Goal: Navigation & Orientation: Find specific page/section

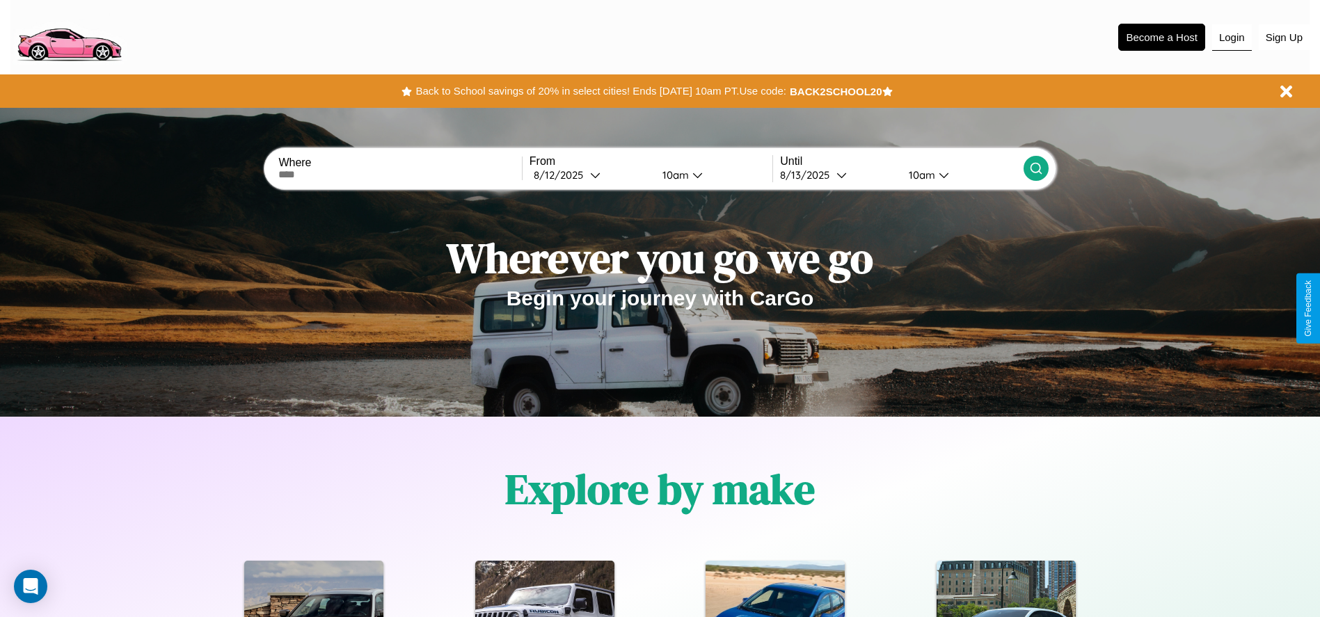
click at [1232, 37] on button "Login" at bounding box center [1232, 37] width 40 height 26
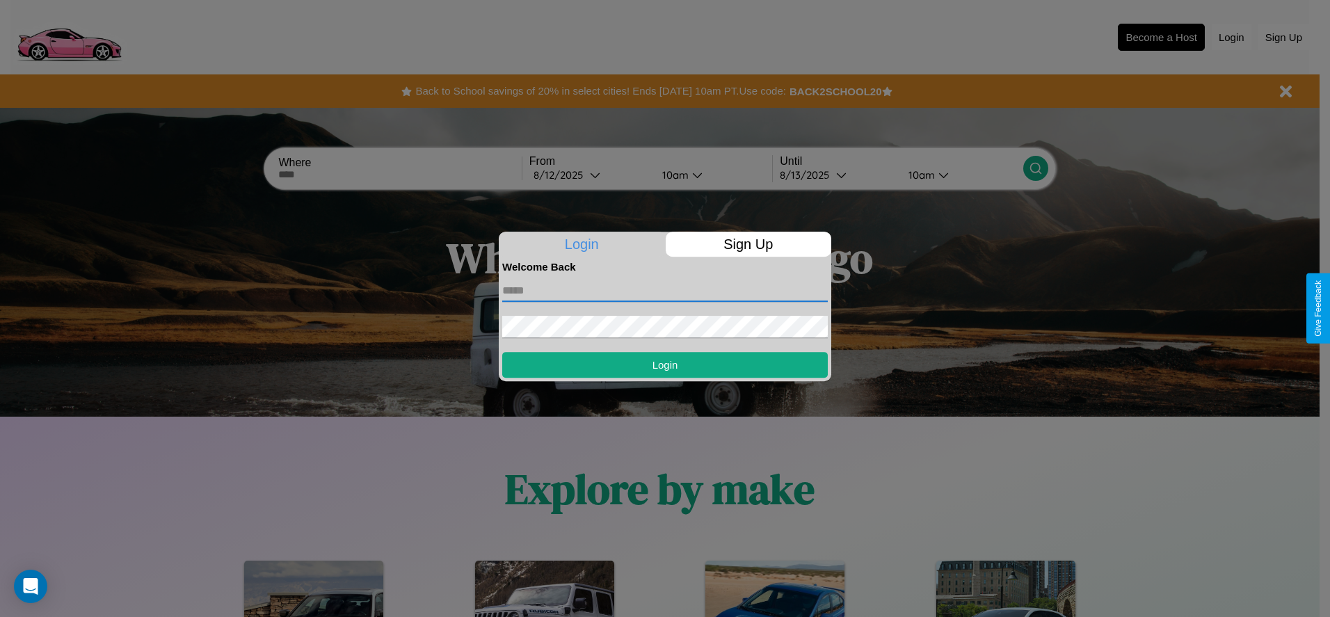
click at [665, 290] on input "text" at bounding box center [665, 291] width 326 height 22
type input "**********"
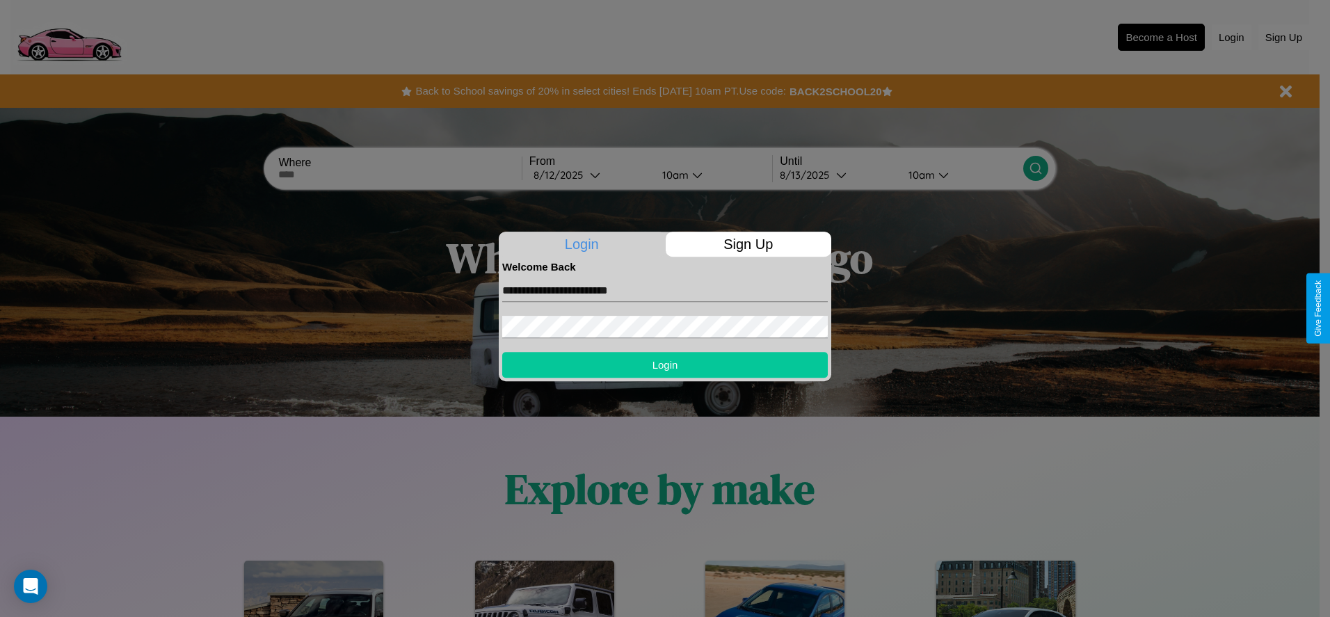
click at [665, 365] on button "Login" at bounding box center [665, 365] width 326 height 26
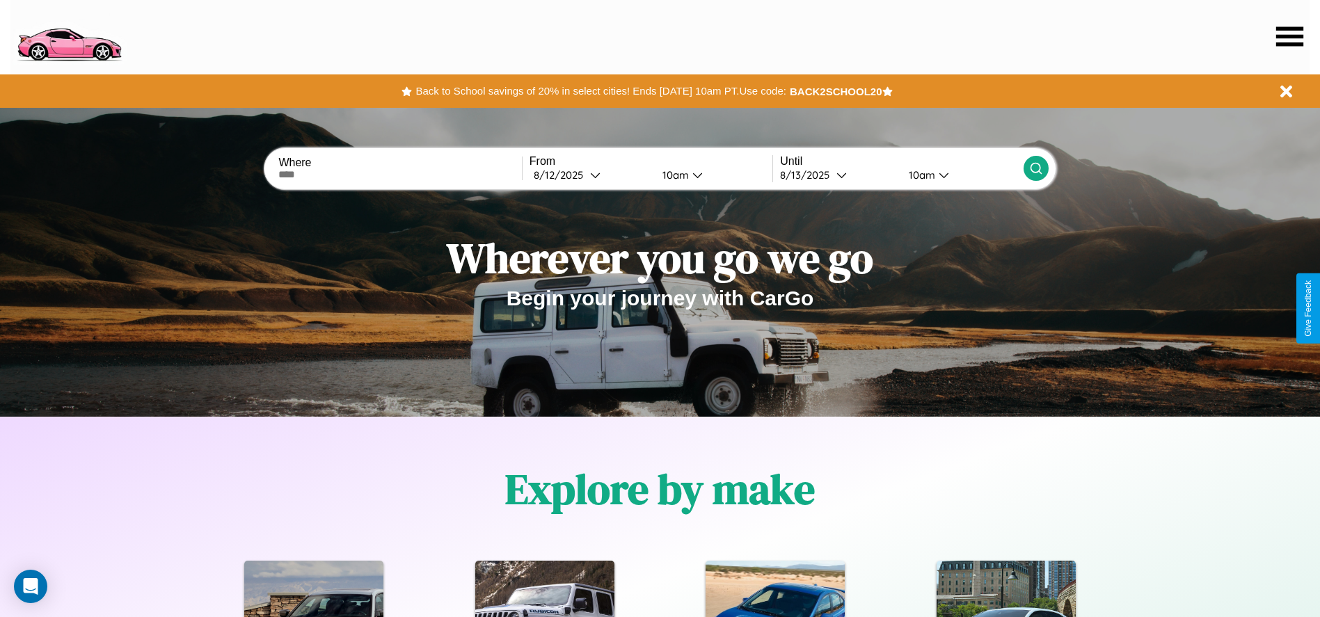
click at [1289, 36] on icon at bounding box center [1289, 35] width 27 height 19
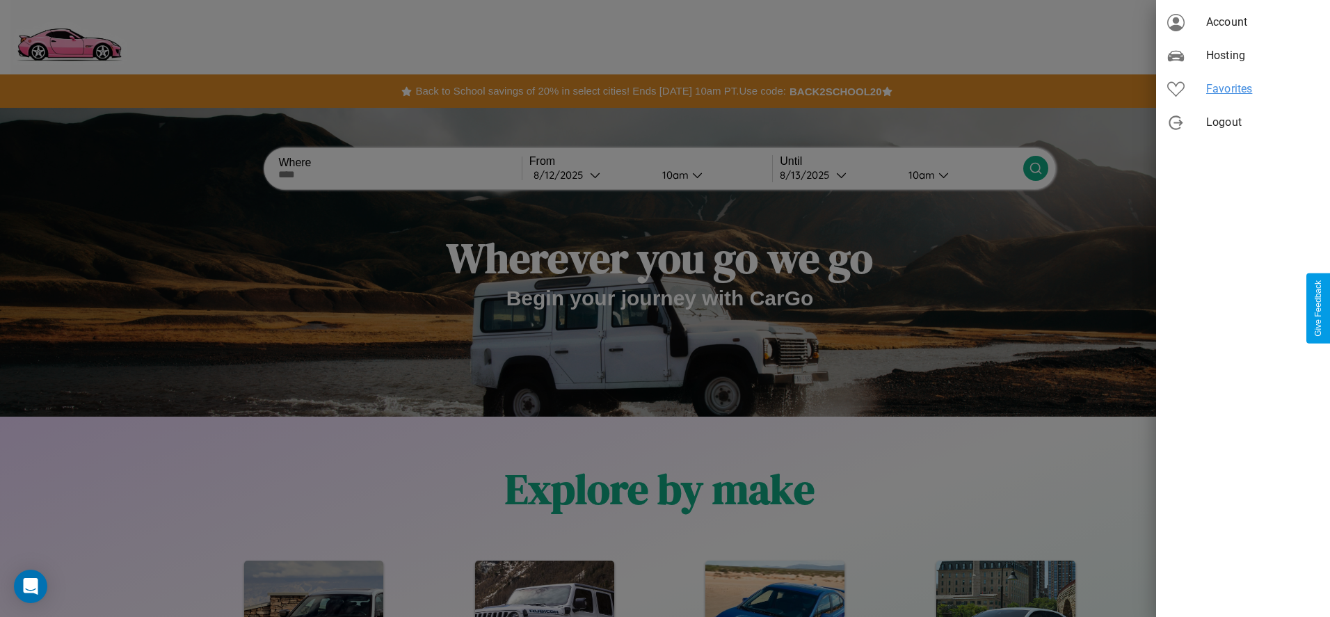
click at [1243, 89] on span "Favorites" at bounding box center [1263, 89] width 113 height 17
